Goal: Task Accomplishment & Management: Use online tool/utility

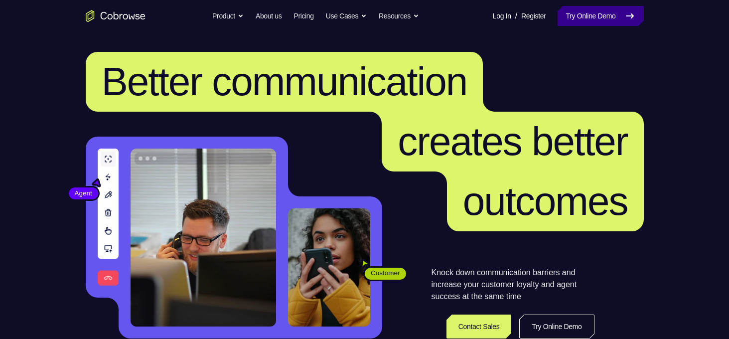
click at [618, 13] on link "Try Online Demo" at bounding box center [600, 16] width 86 height 20
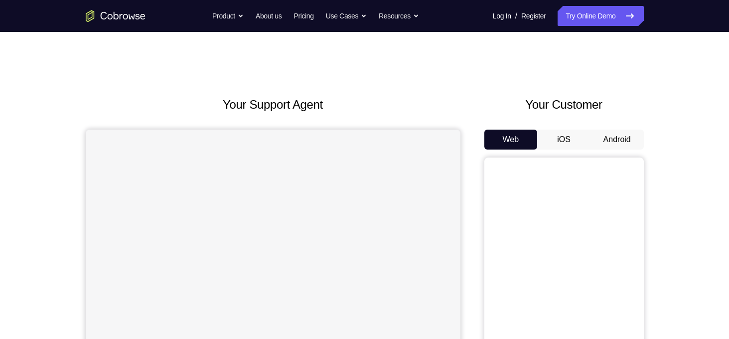
scroll to position [90, 0]
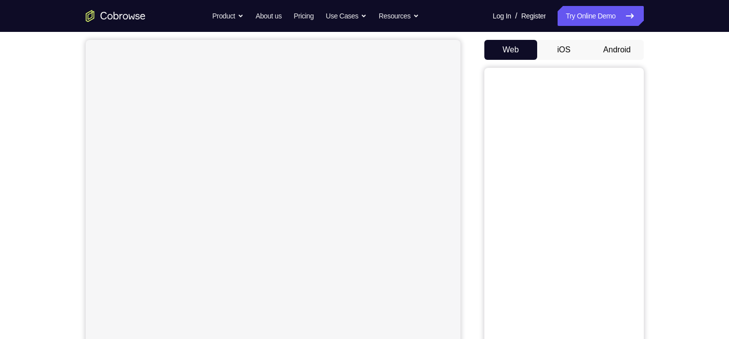
click at [616, 47] on button "Android" at bounding box center [616, 50] width 53 height 20
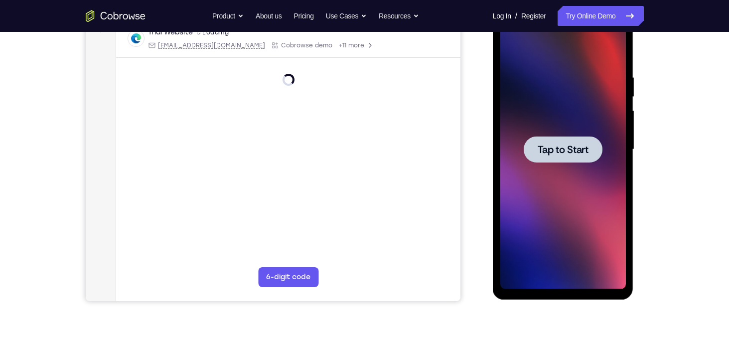
scroll to position [0, 0]
click at [540, 141] on div at bounding box center [562, 149] width 79 height 26
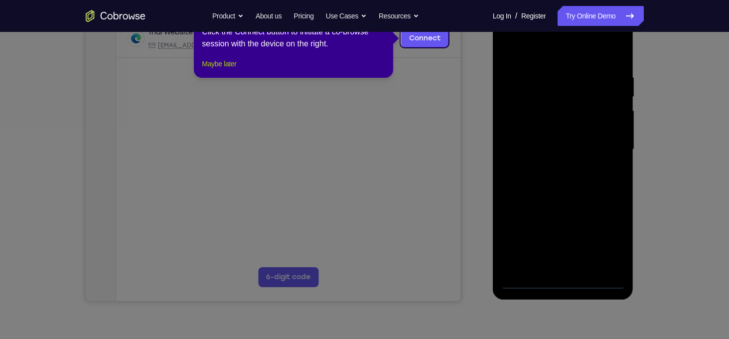
click at [236, 70] on button "Maybe later" at bounding box center [219, 64] width 34 height 12
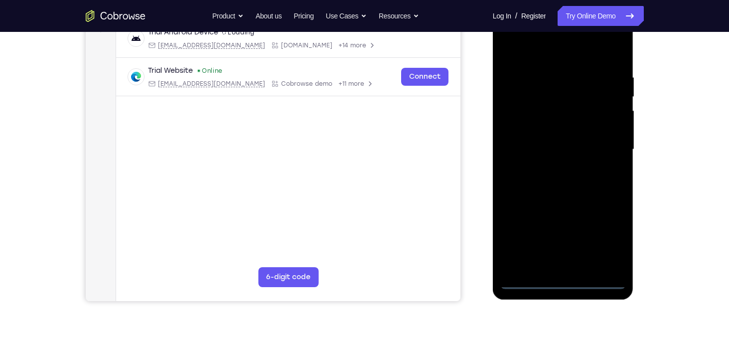
click at [564, 279] on div at bounding box center [562, 149] width 125 height 279
click at [610, 233] on div at bounding box center [562, 149] width 125 height 279
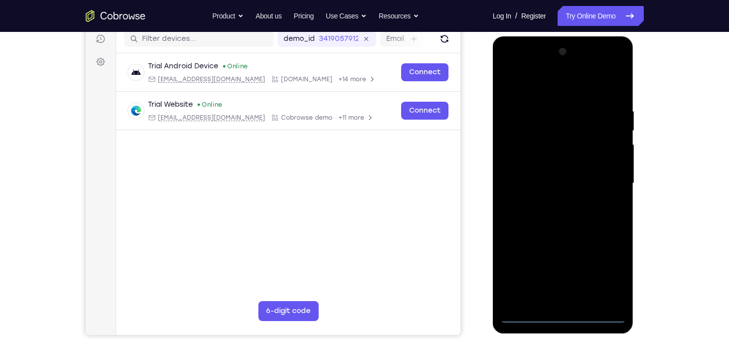
scroll to position [129, 0]
click at [571, 82] on div at bounding box center [562, 182] width 125 height 279
click at [602, 176] on div at bounding box center [562, 182] width 125 height 279
click at [551, 202] on div at bounding box center [562, 182] width 125 height 279
click at [526, 171] on div at bounding box center [562, 182] width 125 height 279
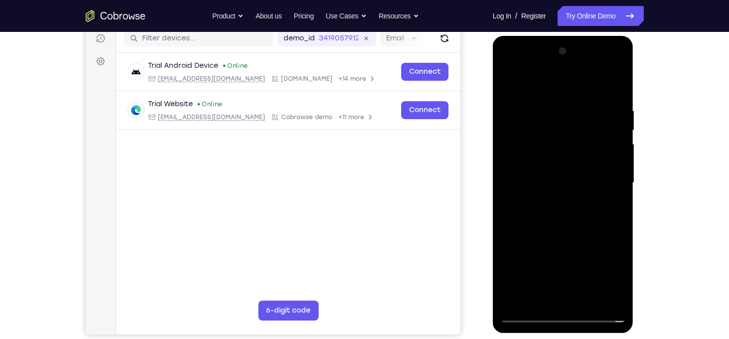
click at [536, 163] on div at bounding box center [562, 182] width 125 height 279
click at [560, 181] on div at bounding box center [562, 182] width 125 height 279
drag, startPoint x: 553, startPoint y: 88, endPoint x: 555, endPoint y: 47, distance: 40.9
click at [555, 47] on div at bounding box center [562, 182] width 125 height 279
